Goal: Information Seeking & Learning: Learn about a topic

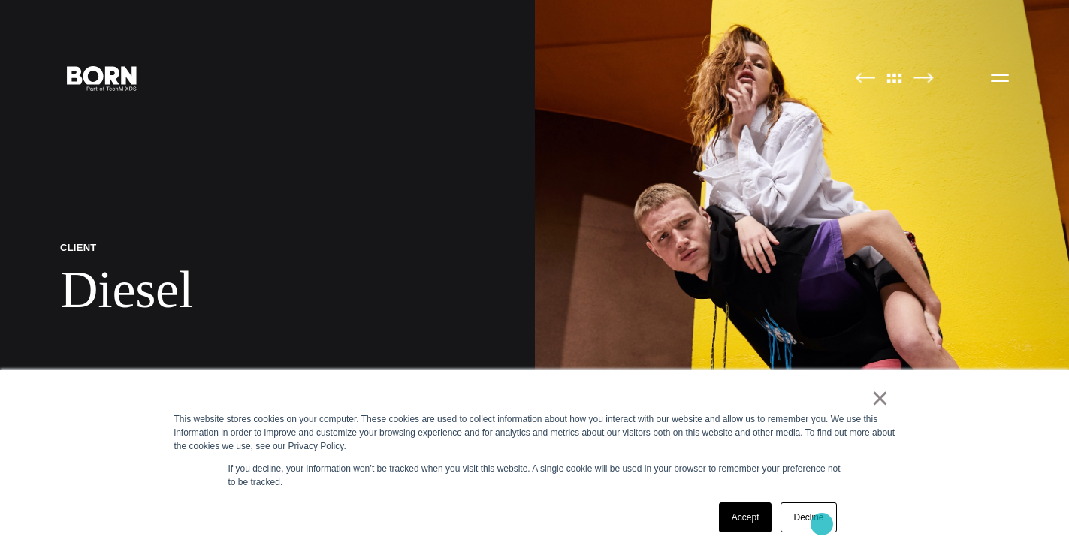
click at [817, 524] on link "Decline" at bounding box center [809, 518] width 56 height 30
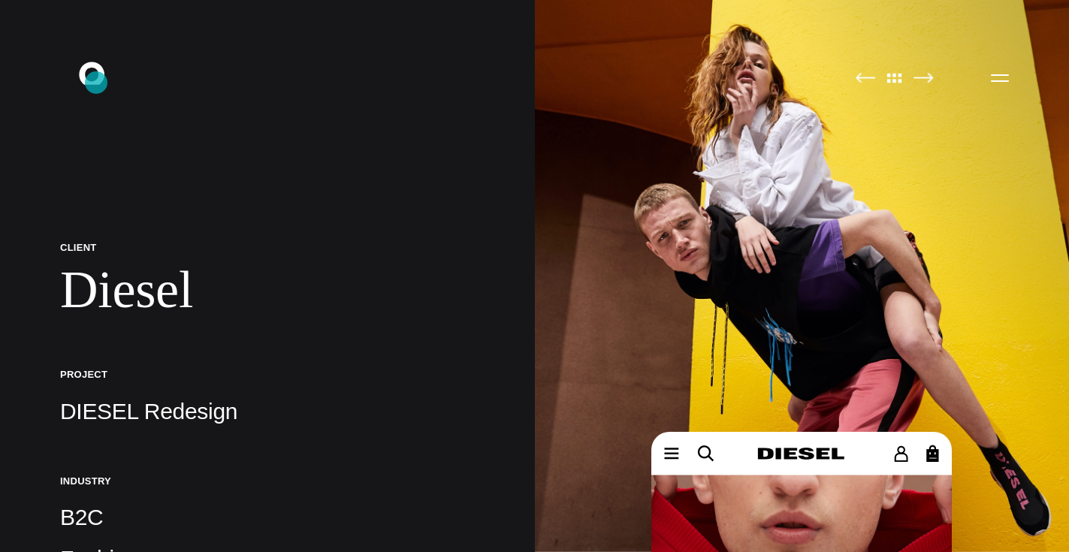
click at [96, 83] on icon at bounding box center [92, 73] width 26 height 23
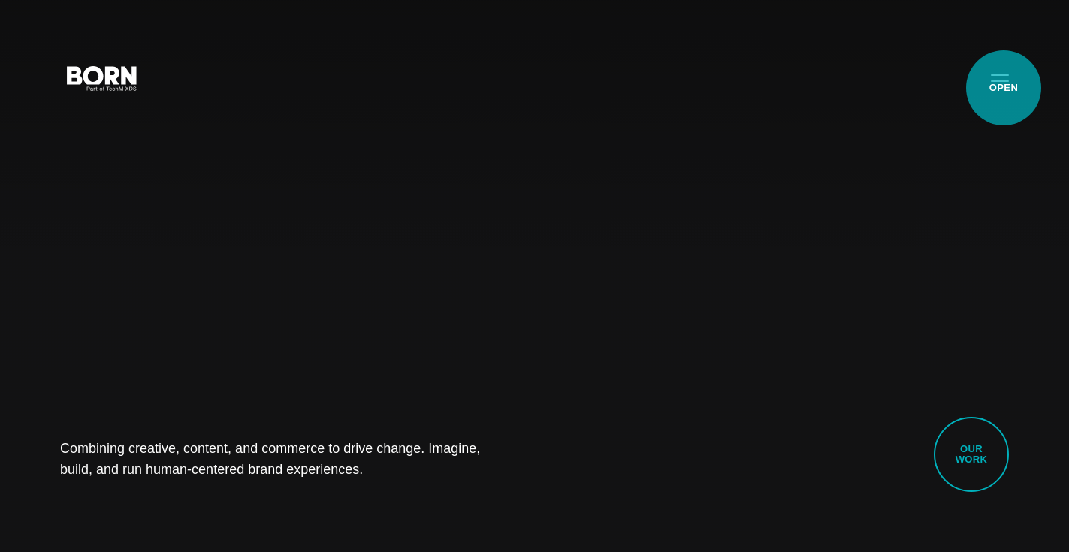
click at [1004, 88] on button "Primary Menu" at bounding box center [1000, 78] width 36 height 32
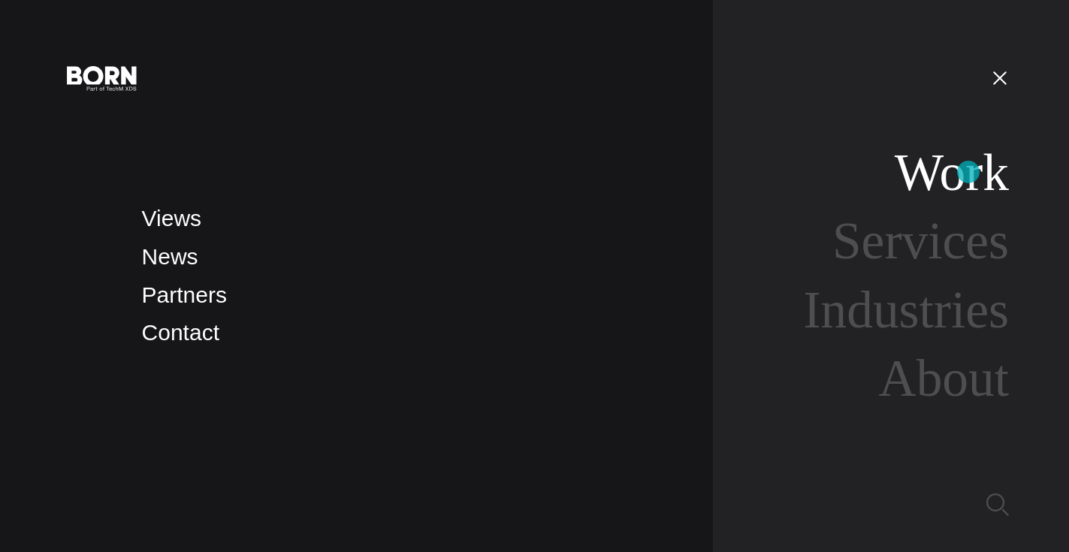
click at [968, 172] on link "Work" at bounding box center [952, 173] width 114 height 58
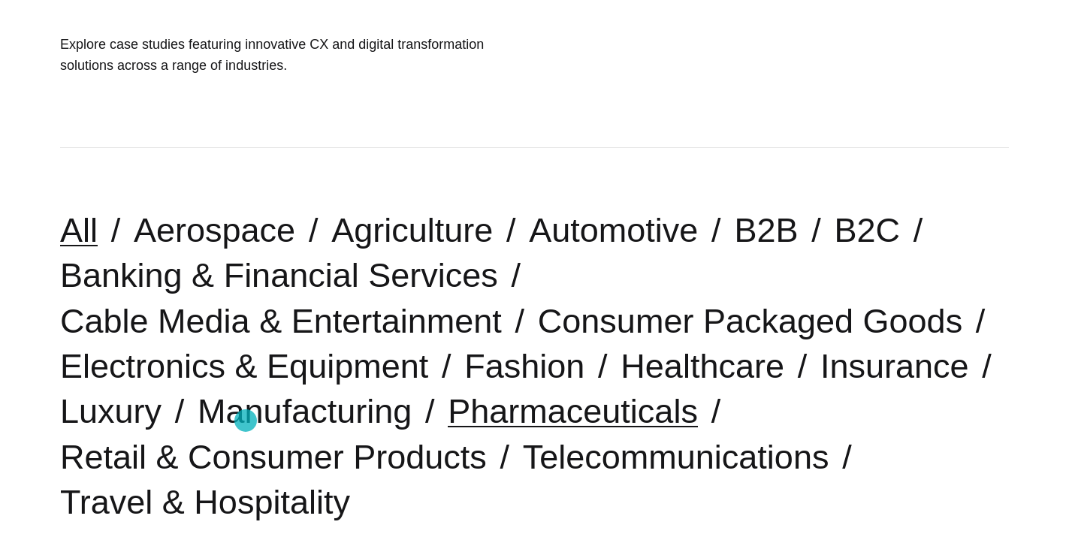
scroll to position [255, 0]
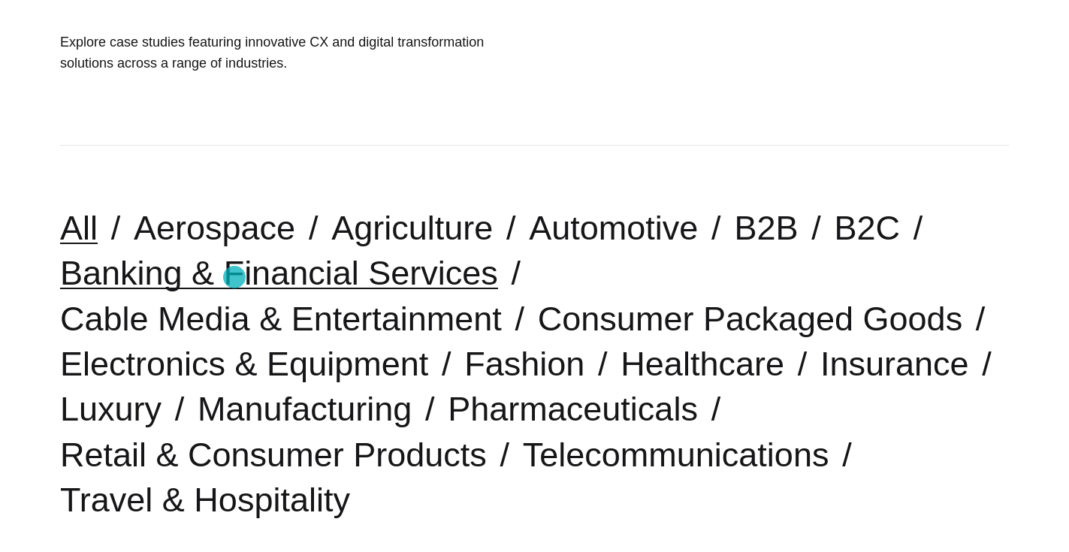
click at [234, 277] on link "Banking & Financial Services" at bounding box center [279, 273] width 438 height 38
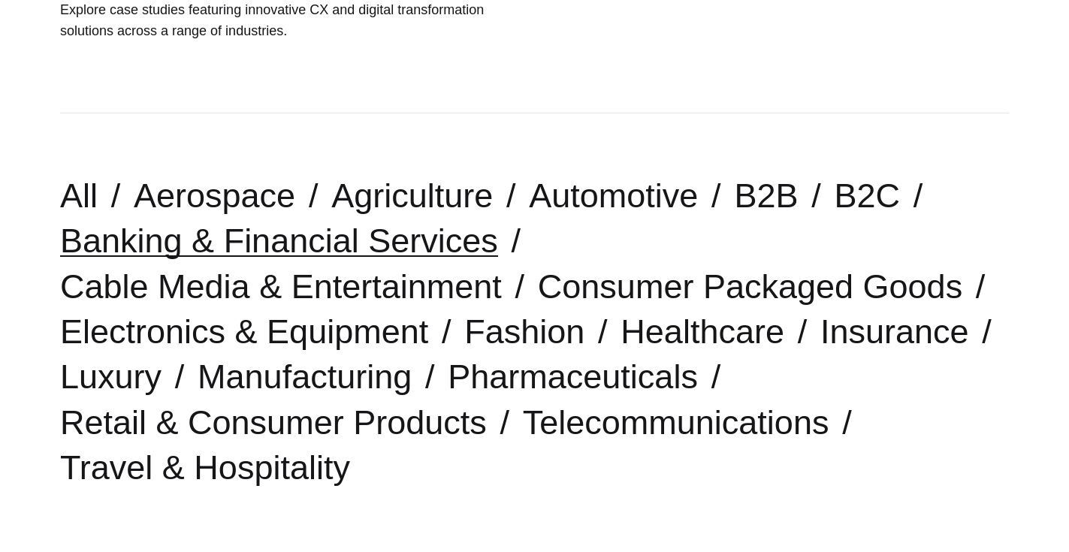
scroll to position [286, 0]
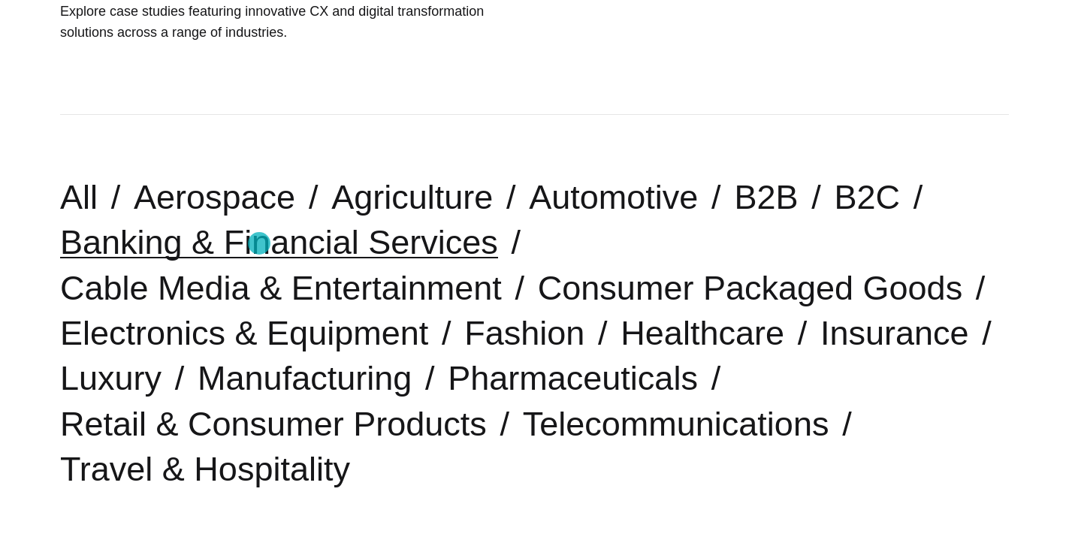
click at [259, 243] on link "Banking & Financial Services" at bounding box center [279, 242] width 438 height 38
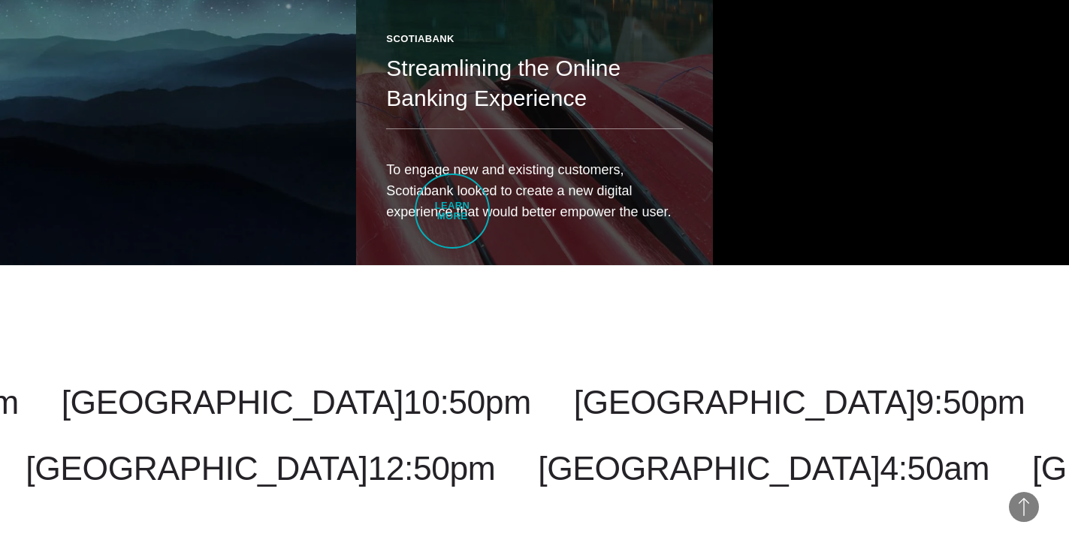
scroll to position [1273, 0]
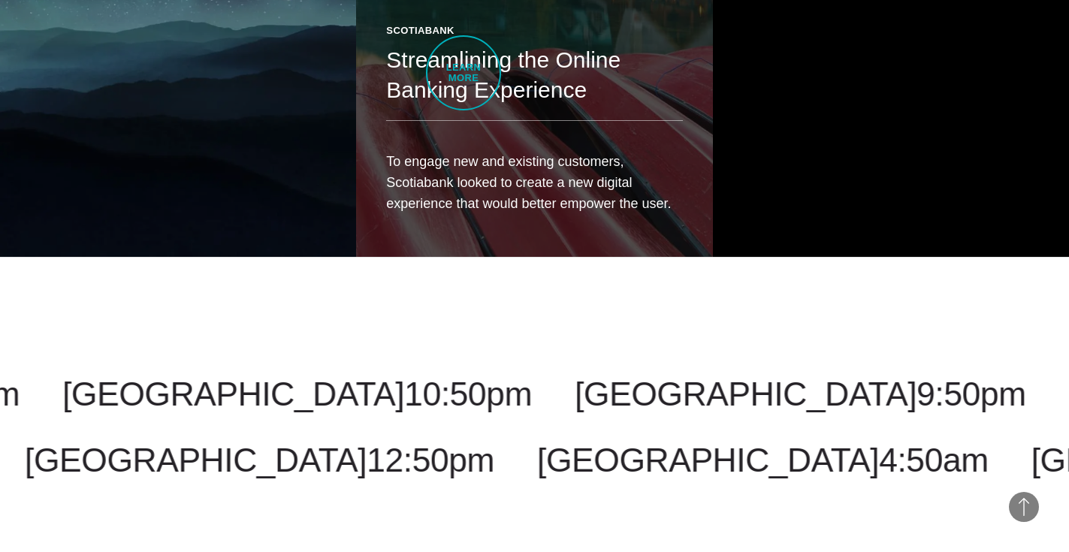
click at [464, 73] on header "Scotiabank Streamlining the Online Banking Experience" at bounding box center [534, 72] width 296 height 98
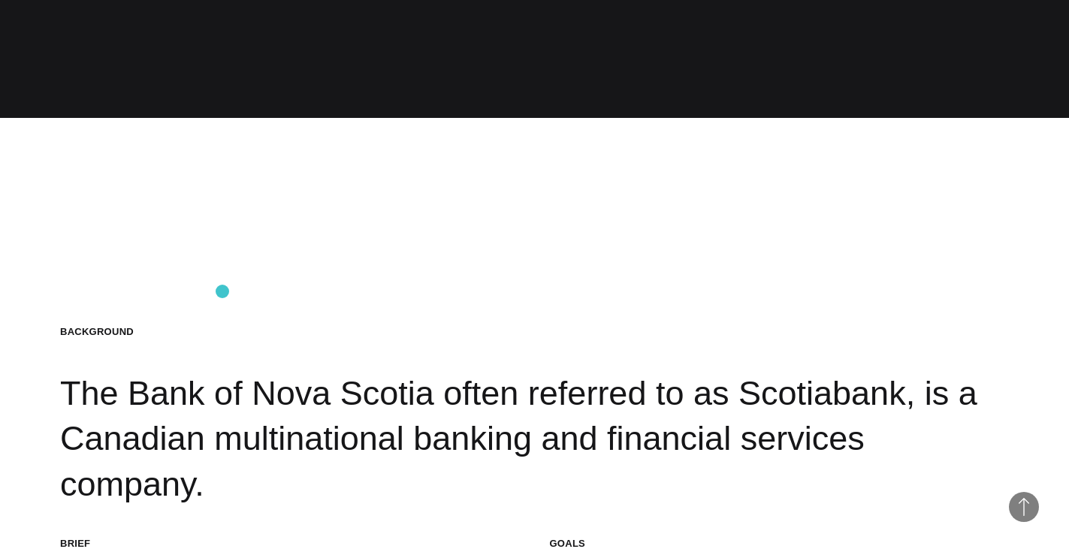
scroll to position [1295, 0]
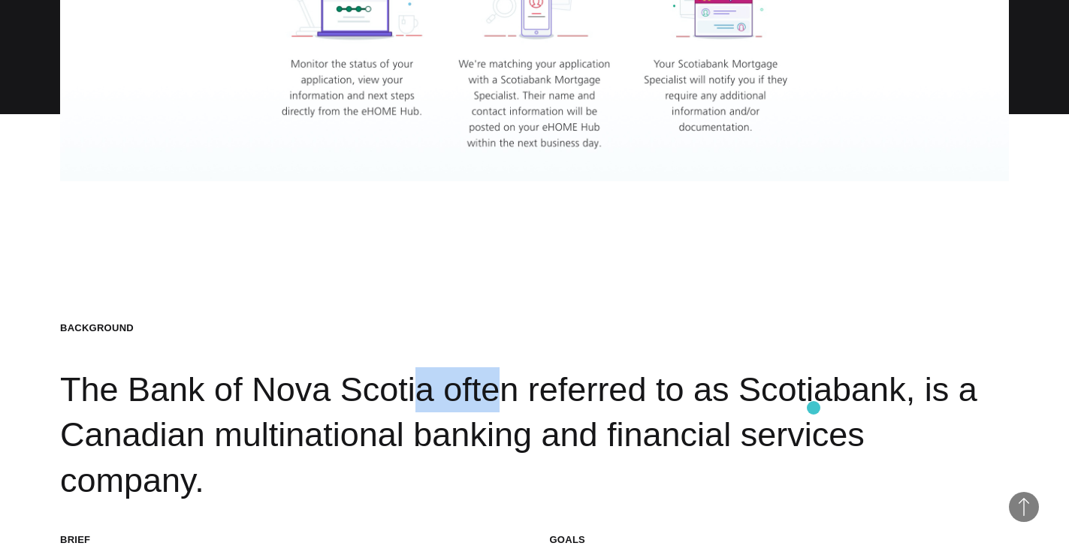
drag, startPoint x: 325, startPoint y: 417, endPoint x: 817, endPoint y: 406, distance: 492.2
click at [816, 407] on div "Background The Bank of [GEOGRAPHIC_DATA] often referred to as Scotiabank, is a …" at bounding box center [534, 413] width 949 height 182
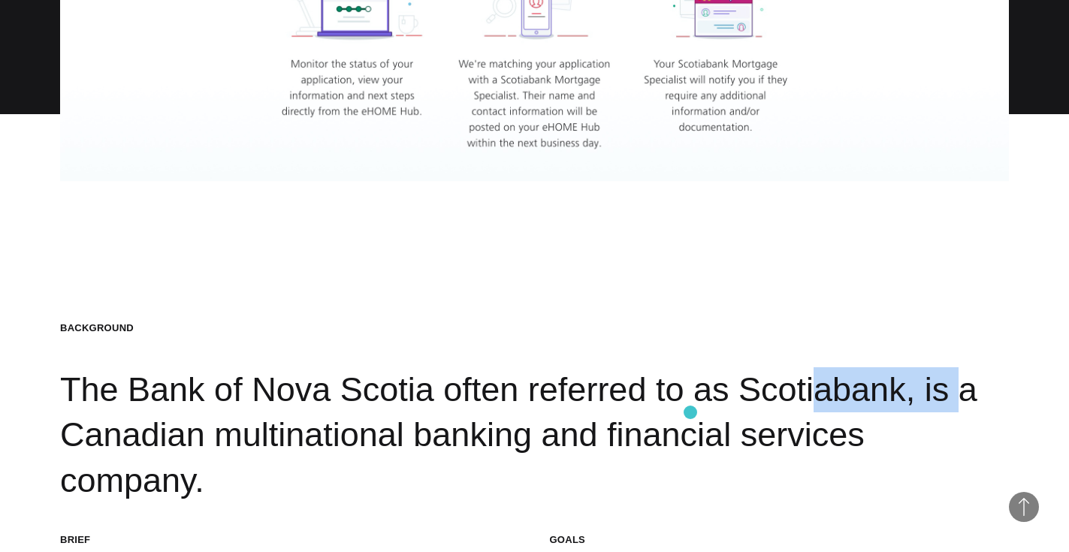
drag, startPoint x: 835, startPoint y: 412, endPoint x: 690, endPoint y: 412, distance: 144.3
click at [690, 412] on div "Background The Bank of [GEOGRAPHIC_DATA] often referred to as Scotiabank, is a …" at bounding box center [534, 413] width 949 height 182
copy div "Scotiabank"
